Goal: Find specific page/section: Find specific page/section

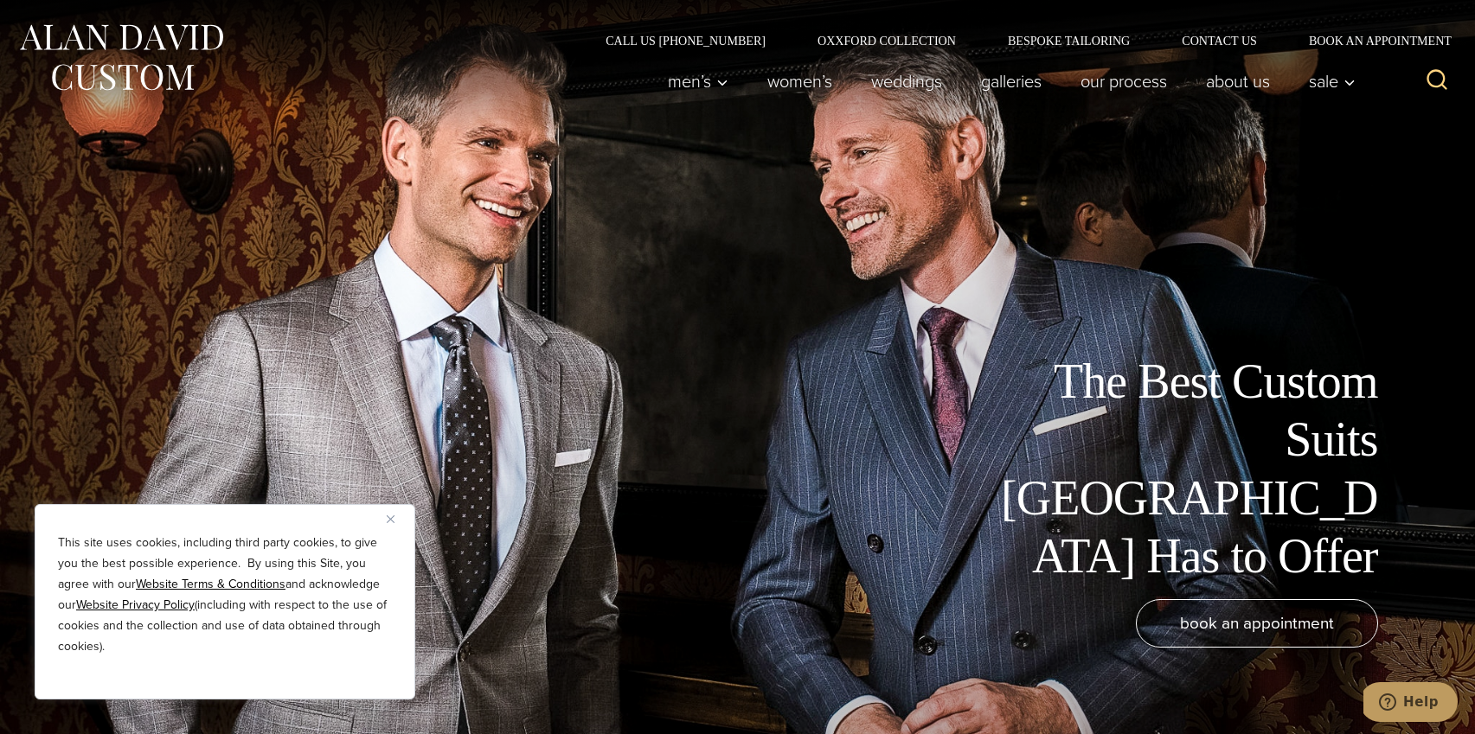
click at [390, 516] on img "Close" at bounding box center [391, 520] width 8 height 8
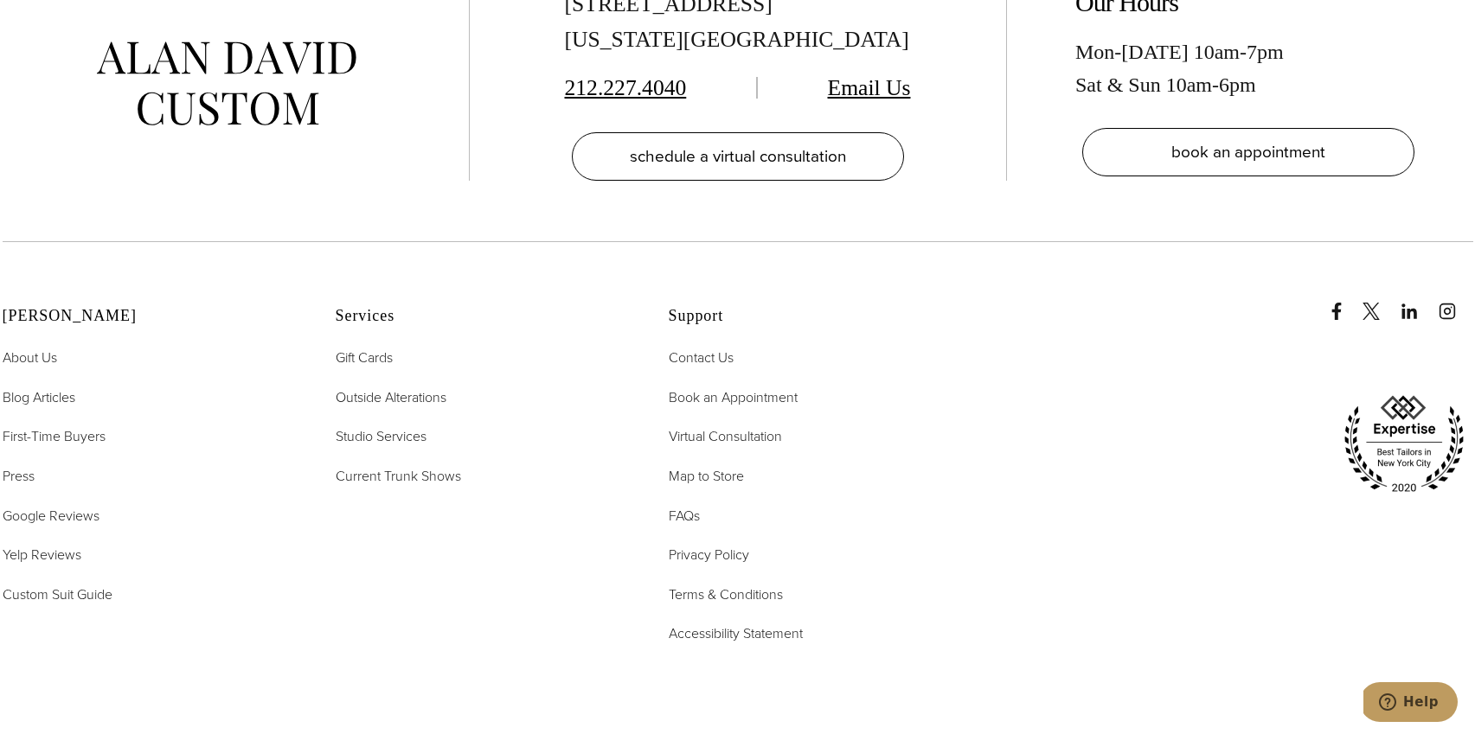
scroll to position [10835, 0]
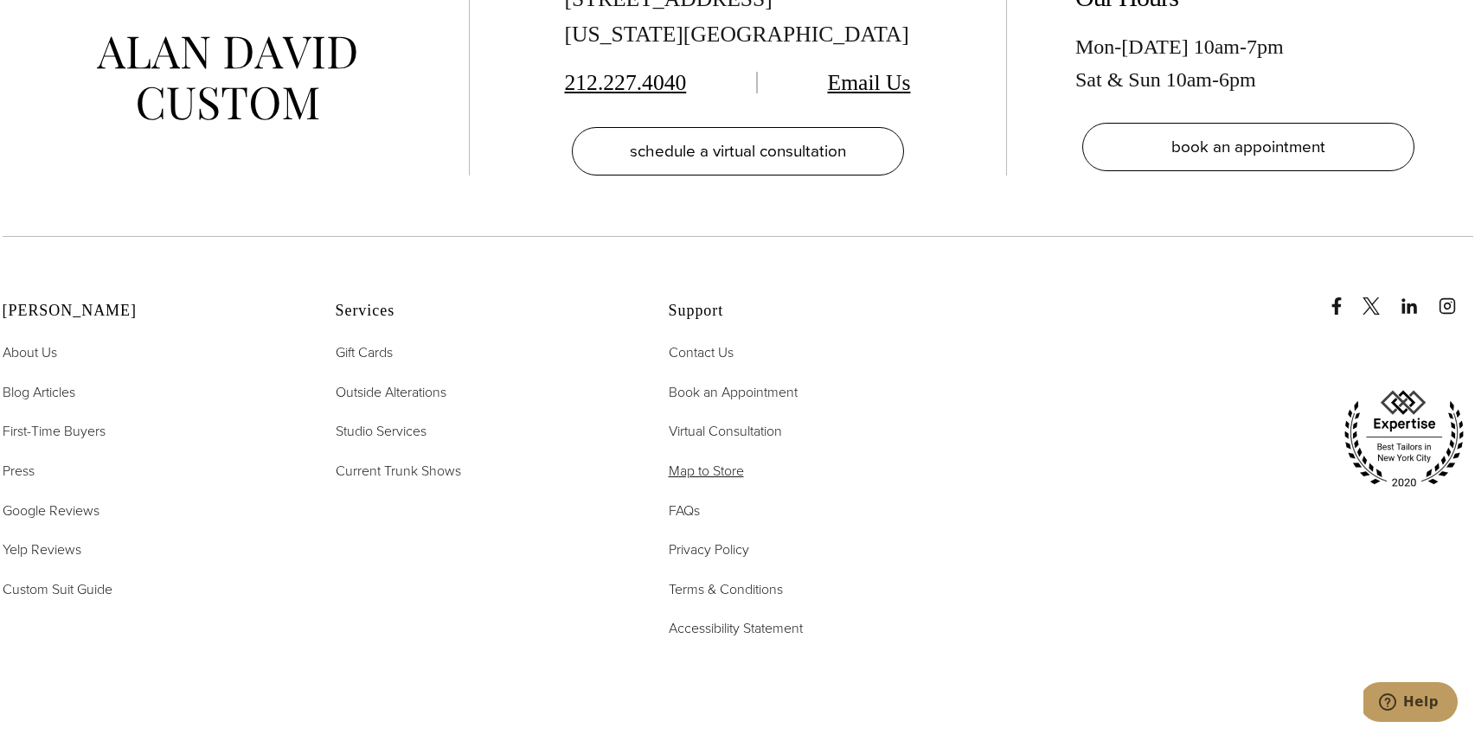
click at [730, 461] on span "Map to Store" at bounding box center [706, 471] width 75 height 20
